Goal: Communication & Community: Answer question/provide support

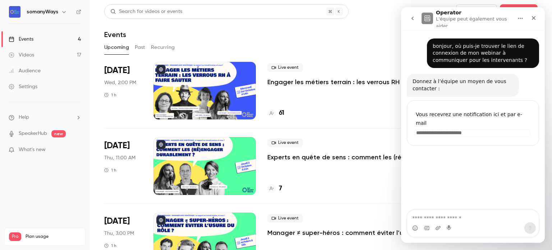
scroll to position [108, 0]
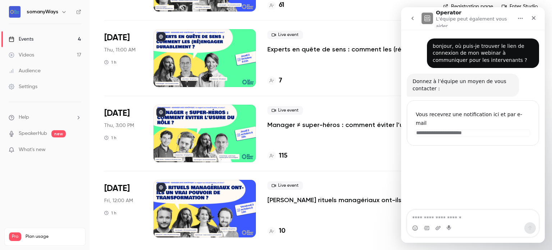
click at [534, 17] on icon "Fermer" at bounding box center [534, 18] width 4 height 4
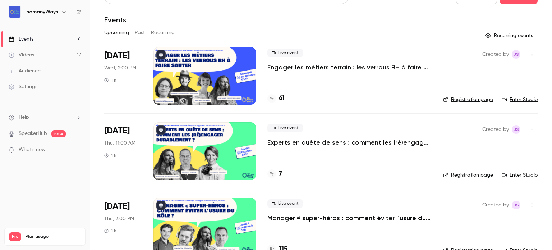
scroll to position [14, 0]
click at [459, 98] on link "Registration page" at bounding box center [468, 99] width 50 height 7
click at [471, 174] on link "Registration page" at bounding box center [468, 175] width 50 height 7
click at [45, 11] on h6 "somanyWays" at bounding box center [43, 11] width 32 height 7
click at [55, 15] on h6 "somanyWays" at bounding box center [43, 11] width 32 height 7
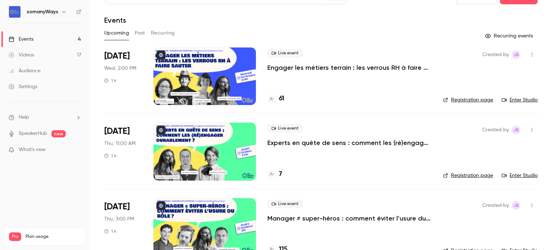
click at [65, 14] on icon "button" at bounding box center [64, 12] width 6 height 6
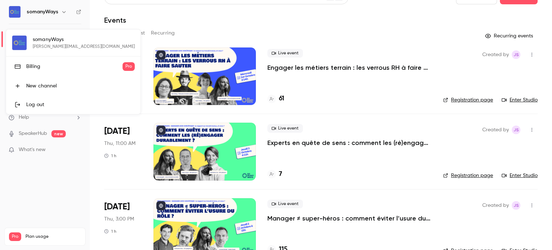
click at [62, 14] on div at bounding box center [276, 125] width 552 height 250
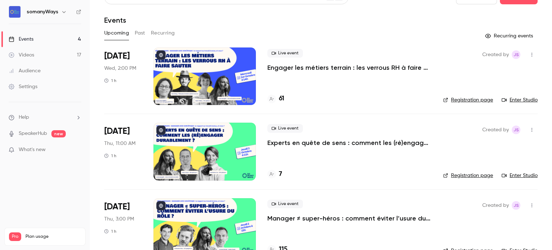
click at [80, 12] on icon at bounding box center [78, 11] width 5 height 5
click at [78, 8] on div "somanyWays" at bounding box center [45, 12] width 73 height 12
click at [79, 11] on icon at bounding box center [78, 12] width 4 height 4
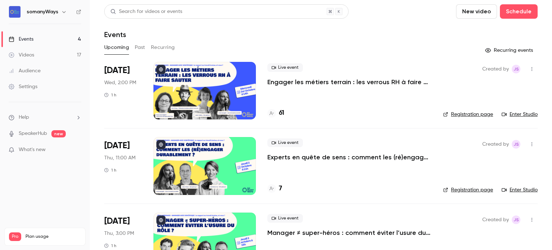
click at [76, 119] on icon "help-dropdown-opener" at bounding box center [78, 118] width 6 height 6
click at [108, 111] on link "Talk to [GEOGRAPHIC_DATA]" at bounding box center [132, 108] width 79 height 19
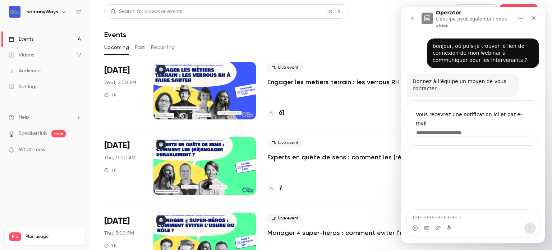
click at [279, 112] on h4 "61" at bounding box center [281, 113] width 5 height 10
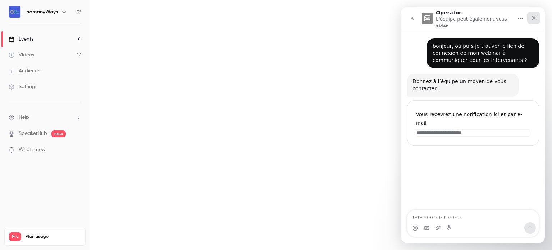
click at [530, 19] on div "Fermer" at bounding box center [533, 17] width 13 height 13
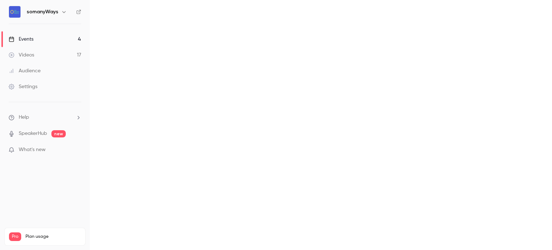
click at [50, 39] on link "Events 4" at bounding box center [45, 39] width 90 height 16
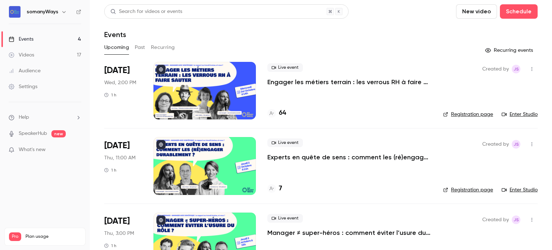
click at [283, 113] on h4 "64" at bounding box center [282, 113] width 7 height 10
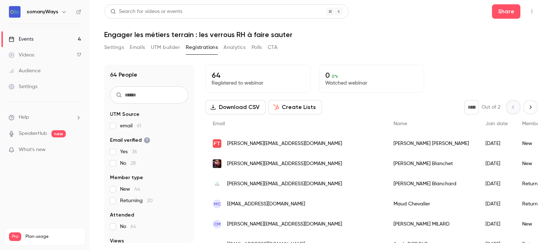
click at [27, 120] on span "Help" at bounding box center [24, 117] width 10 height 8
click at [115, 110] on link "Talk to [GEOGRAPHIC_DATA]" at bounding box center [132, 108] width 79 height 19
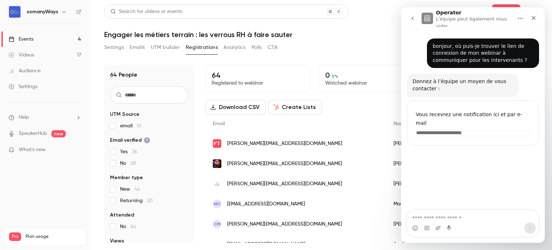
click at [439, 215] on textarea "Envoyer un message..." at bounding box center [472, 216] width 131 height 12
drag, startPoint x: 506, startPoint y: 219, endPoint x: 551, endPoint y: 205, distance: 47.8
click at [544, 205] on html "**********" at bounding box center [473, 124] width 144 height 235
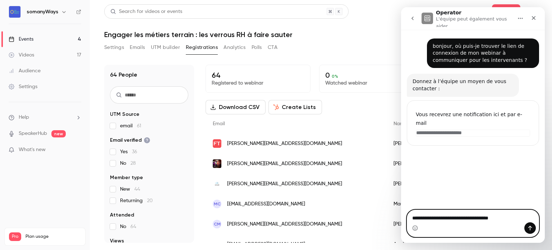
paste textarea "**********"
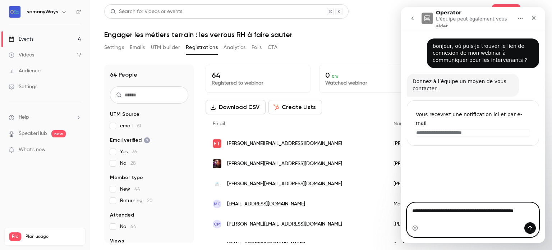
type textarea "**********"
click at [533, 227] on button "Envoyer un message…" at bounding box center [529, 227] width 11 height 11
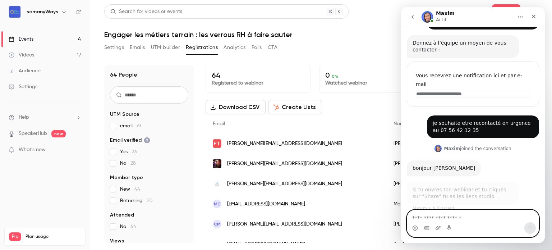
scroll to position [31, 0]
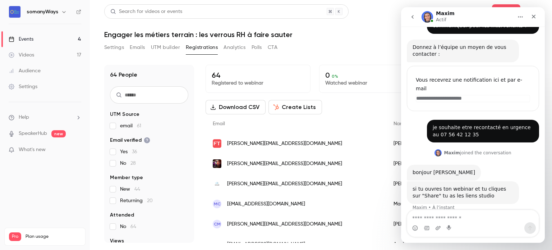
click at [59, 40] on link "Events 4" at bounding box center [45, 39] width 90 height 16
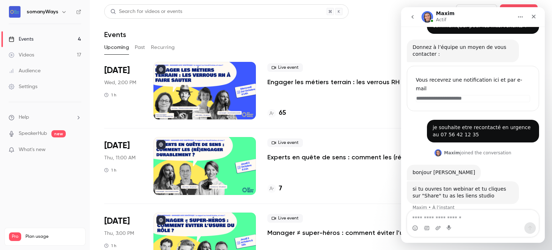
click at [413, 16] on icon "go back" at bounding box center [412, 17] width 6 height 6
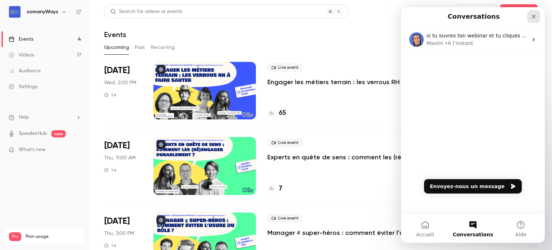
click at [536, 19] on div "Fermer" at bounding box center [533, 16] width 13 height 13
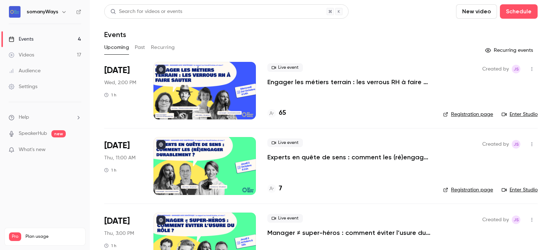
click at [385, 80] on p "Engager les métiers terrain : les verrous RH à faire sauter" at bounding box center [349, 82] width 164 height 9
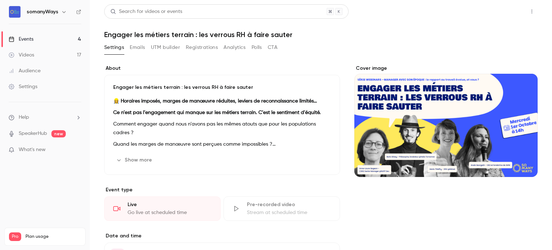
click at [505, 11] on button "Share" at bounding box center [506, 11] width 28 height 14
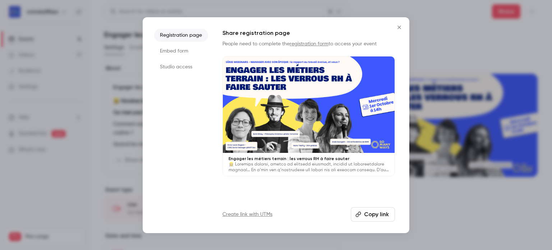
click at [165, 66] on li "Studio access" at bounding box center [181, 66] width 54 height 13
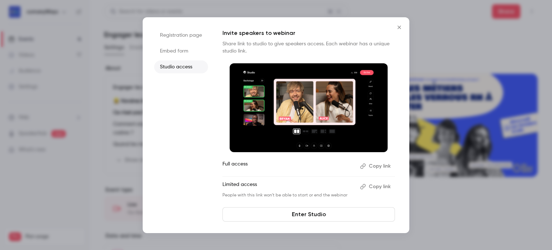
click at [305, 215] on link "Enter Studio" at bounding box center [308, 214] width 172 height 14
click at [376, 165] on button "Copy link" at bounding box center [376, 165] width 38 height 11
click at [380, 187] on button "Copy link" at bounding box center [376, 186] width 38 height 11
click at [396, 28] on icon "Close" at bounding box center [399, 27] width 9 height 6
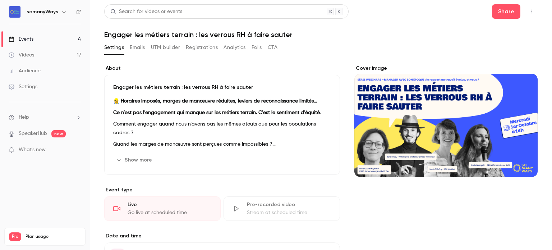
click at [65, 40] on link "Events 4" at bounding box center [45, 39] width 90 height 16
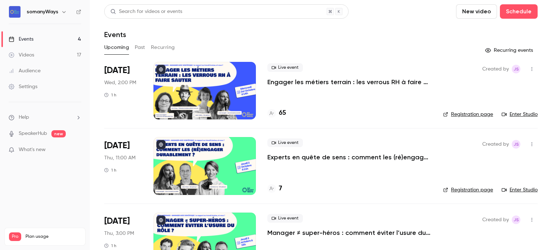
click at [316, 158] on p "Experts en quête de sens : comment les (ré)engager durablement ?" at bounding box center [349, 157] width 164 height 9
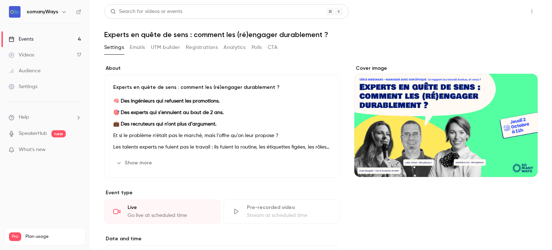
click at [507, 6] on button "Share" at bounding box center [506, 11] width 28 height 14
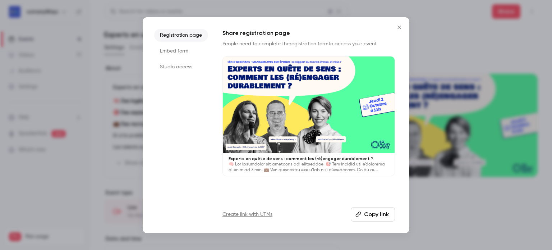
click at [173, 66] on li "Studio access" at bounding box center [181, 66] width 54 height 13
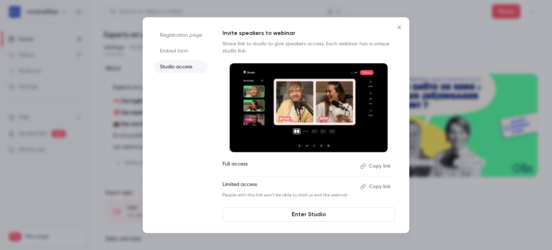
click at [373, 186] on button "Copy link" at bounding box center [376, 186] width 38 height 11
click at [396, 26] on icon "Close" at bounding box center [399, 27] width 9 height 6
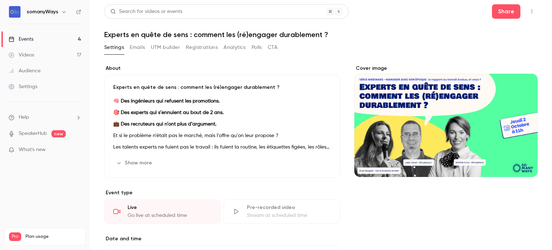
click at [48, 38] on link "Events 4" at bounding box center [45, 39] width 90 height 16
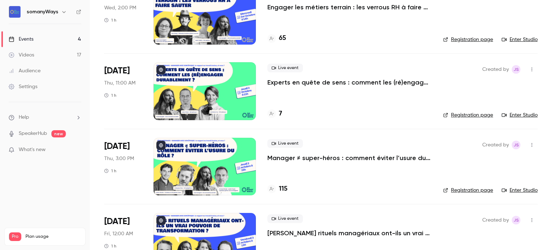
scroll to position [75, 0]
click at [290, 155] on p "Manager ≠ super-héros : comment éviter l’usure du rôle ?" at bounding box center [349, 157] width 164 height 9
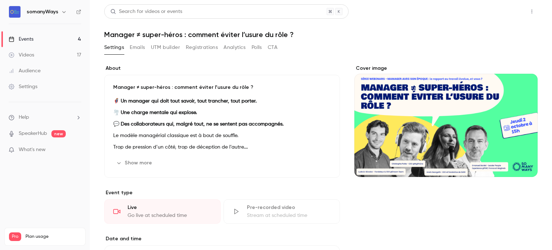
click at [498, 8] on button "Share" at bounding box center [506, 11] width 28 height 14
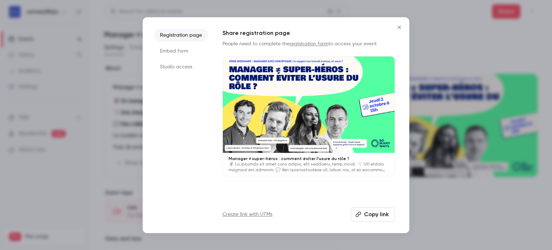
click at [185, 65] on li "Studio access" at bounding box center [181, 66] width 54 height 13
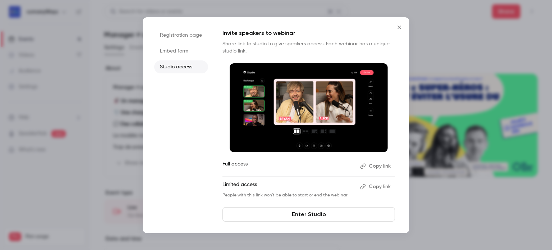
click at [384, 185] on button "Copy link" at bounding box center [376, 186] width 38 height 11
click at [117, 40] on div at bounding box center [276, 125] width 552 height 250
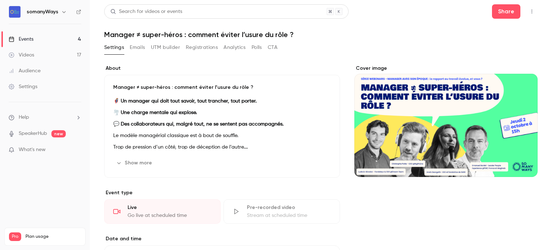
click at [72, 38] on link "Events 4" at bounding box center [45, 39] width 90 height 16
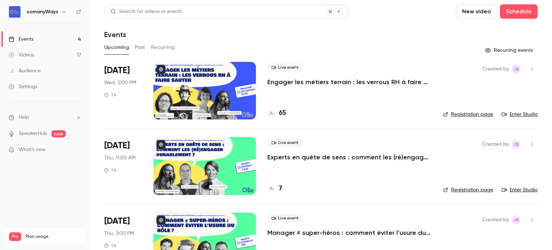
scroll to position [108, 0]
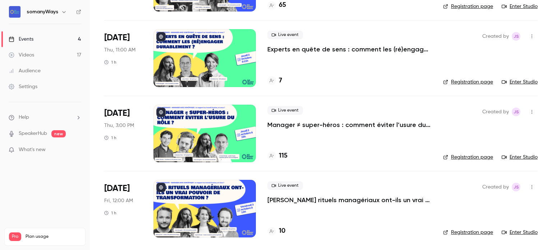
click at [200, 205] on div at bounding box center [204, 208] width 102 height 57
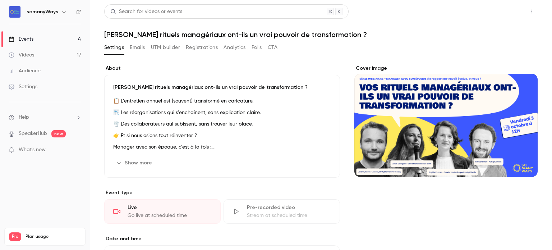
click at [492, 14] on button "Share" at bounding box center [506, 11] width 28 height 14
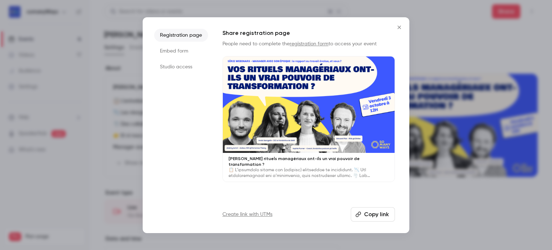
click at [182, 62] on li "Studio access" at bounding box center [181, 66] width 54 height 13
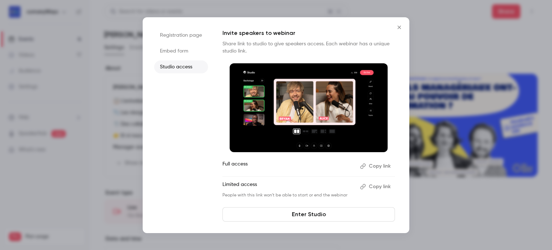
click at [376, 186] on button "Copy link" at bounding box center [376, 186] width 38 height 11
click at [400, 28] on icon "Close" at bounding box center [399, 27] width 9 height 6
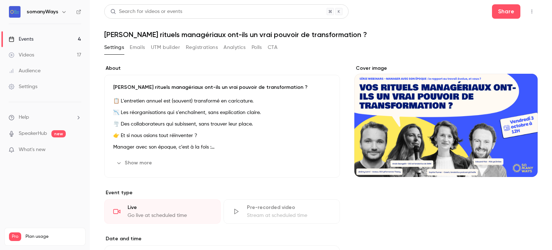
click at [38, 119] on li "Help" at bounding box center [45, 117] width 73 height 8
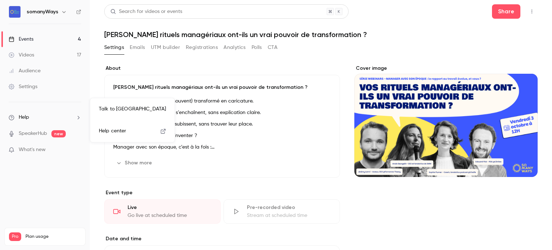
click at [124, 110] on link "Talk to [GEOGRAPHIC_DATA]" at bounding box center [132, 108] width 79 height 19
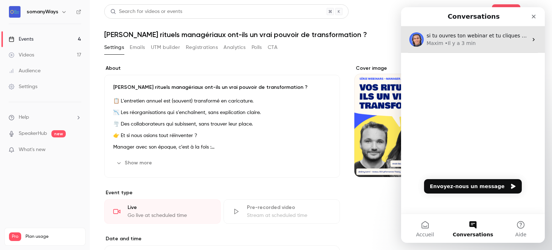
click at [467, 39] on div "si tu ouvres ton webinar et tu cliques sur "Share" tu as les liens studio" at bounding box center [476, 36] width 101 height 8
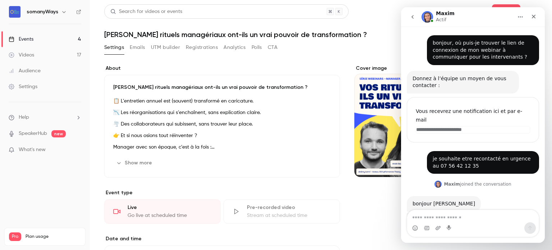
scroll to position [31, 0]
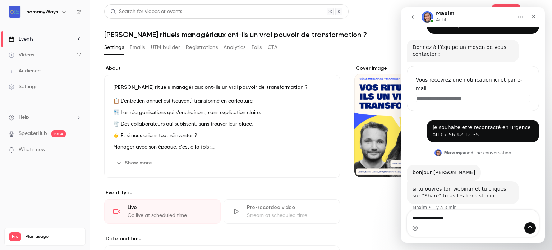
type textarea "**********"
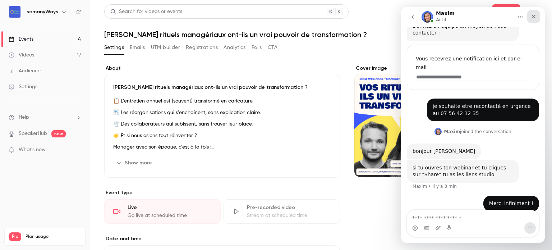
click at [535, 14] on icon "Fermer" at bounding box center [533, 17] width 6 height 6
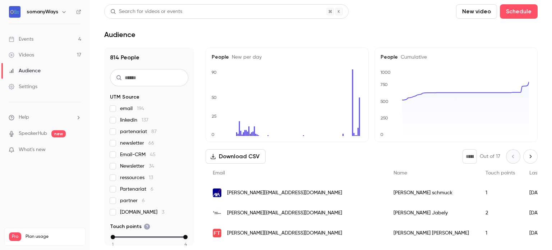
click at [68, 41] on link "Events 4" at bounding box center [45, 39] width 90 height 16
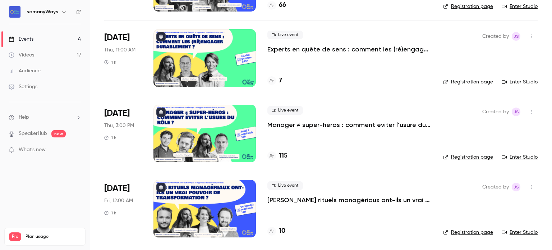
scroll to position [68, 0]
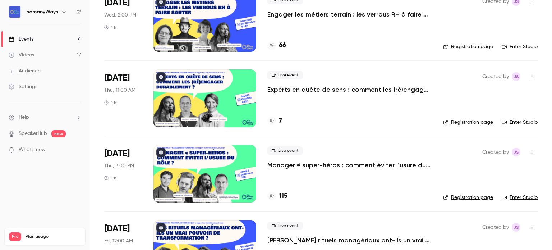
click at [330, 91] on p "Experts en quête de sens : comment les (ré)engager durablement ?" at bounding box center [349, 89] width 164 height 9
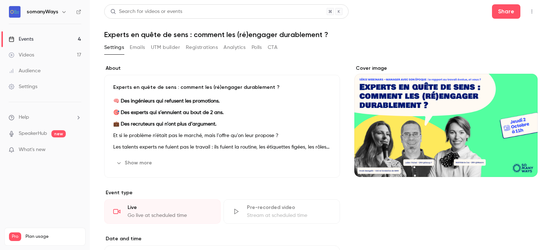
click at [192, 49] on button "Registrations" at bounding box center [202, 47] width 32 height 11
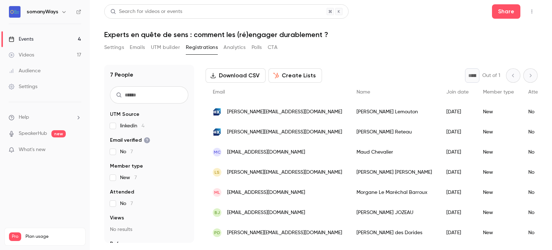
scroll to position [36, 0]
click at [31, 38] on div "Events" at bounding box center [21, 39] width 25 height 7
